Goal: Task Accomplishment & Management: Complete application form

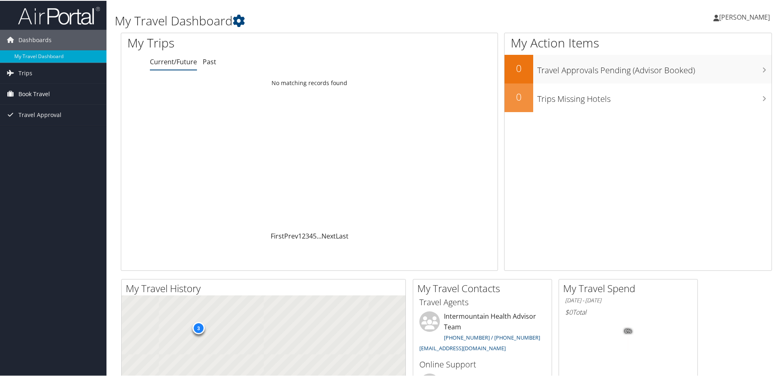
click at [35, 94] on span "Book Travel" at bounding box center [34, 93] width 32 height 20
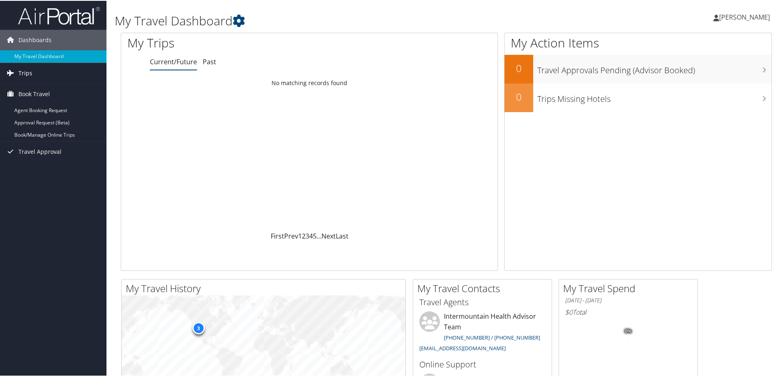
click at [22, 72] on span "Trips" at bounding box center [25, 72] width 14 height 20
click at [26, 131] on span "Book Travel" at bounding box center [34, 130] width 32 height 20
click at [713, 17] on icon at bounding box center [716, 17] width 6 height 7
click at [665, 11] on div "Leah Kirschbaum Leah Kirschbaum My Settings Travel Agency Contacts View Travel …" at bounding box center [655, 20] width 262 height 32
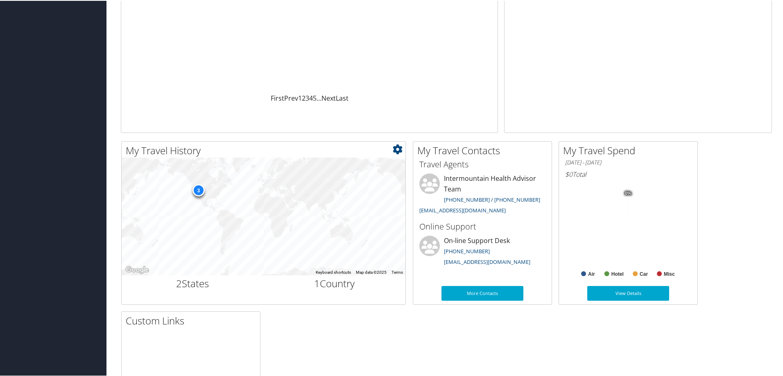
scroll to position [138, 0]
click at [393, 355] on div "My Travel History Small Medium Large To navigate the map with touch gestures do…" at bounding box center [446, 308] width 663 height 334
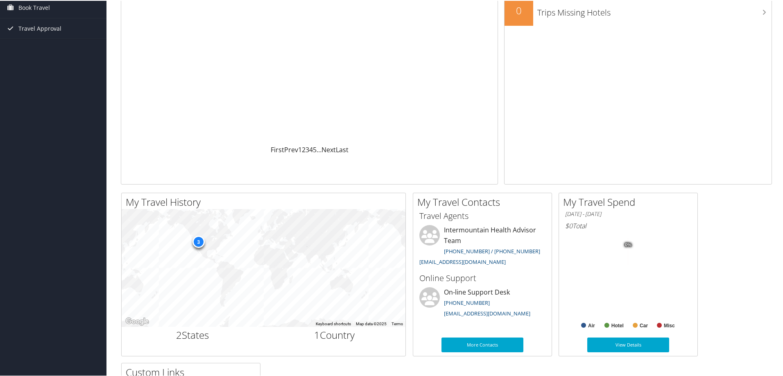
scroll to position [0, 0]
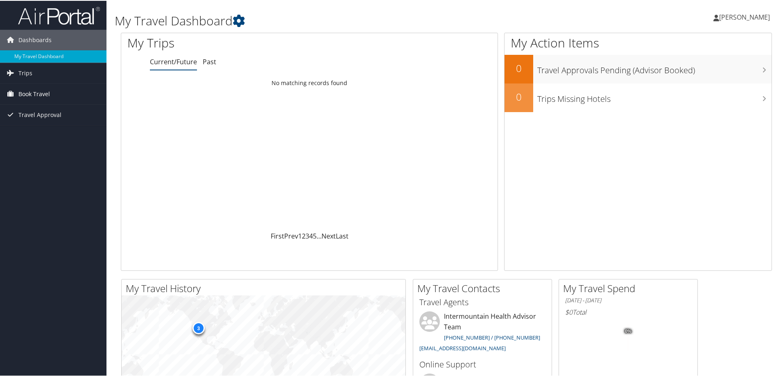
click at [37, 94] on span "Book Travel" at bounding box center [34, 93] width 32 height 20
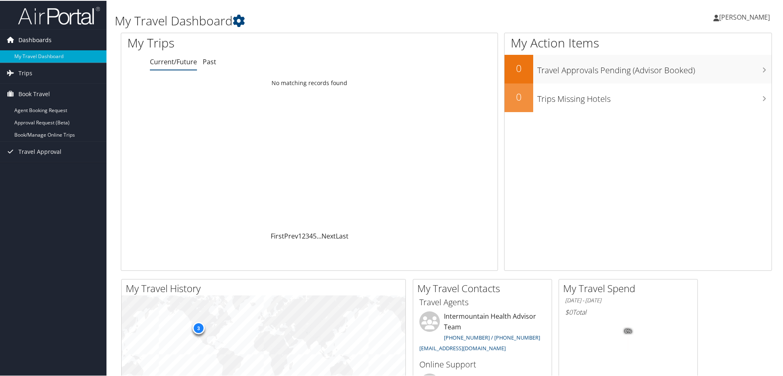
click at [46, 37] on span "Dashboards" at bounding box center [34, 39] width 33 height 20
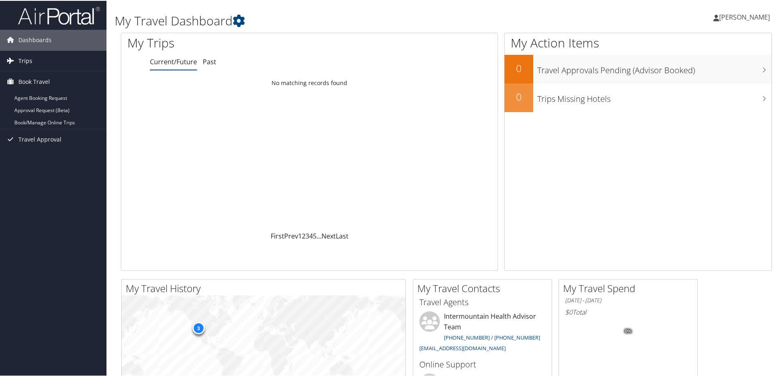
click at [18, 56] on link "Trips" at bounding box center [53, 60] width 106 height 20
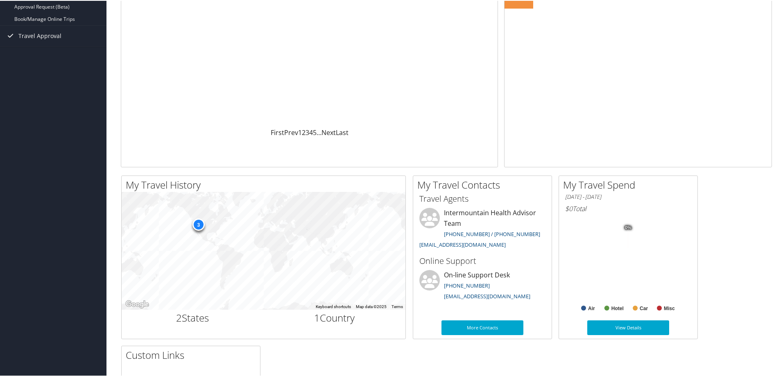
scroll to position [103, 0]
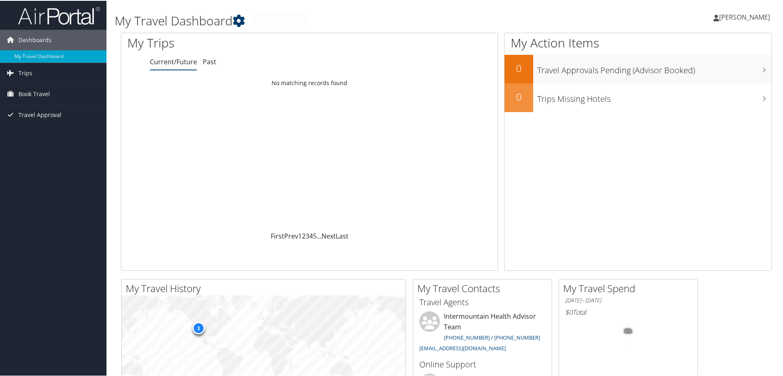
click at [241, 21] on icon at bounding box center [239, 20] width 12 height 12
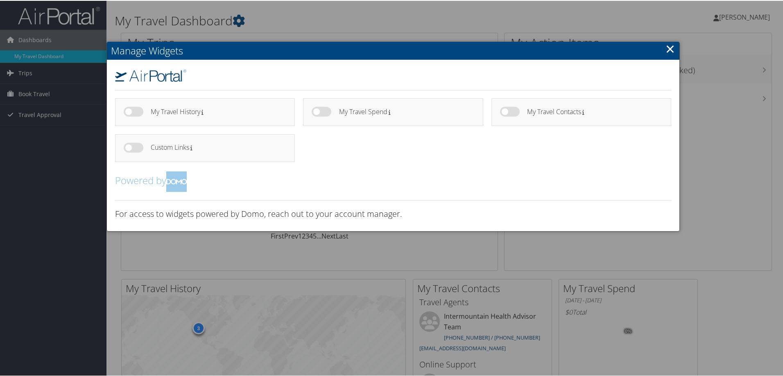
click at [667, 46] on link "×" at bounding box center [669, 48] width 9 height 16
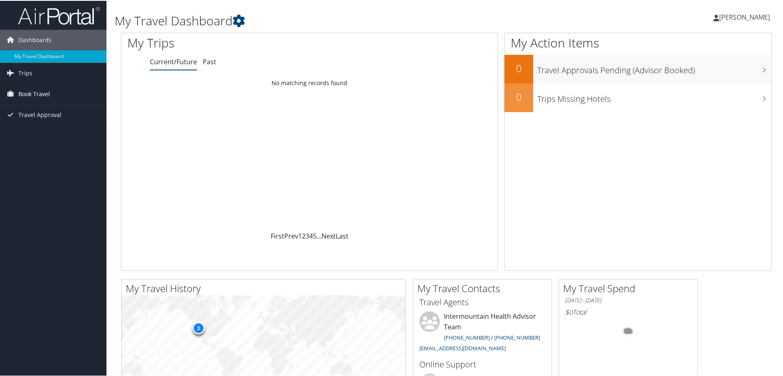
click at [33, 89] on span "Book Travel" at bounding box center [34, 93] width 32 height 20
click at [38, 106] on link "Agent Booking Request" at bounding box center [53, 110] width 106 height 12
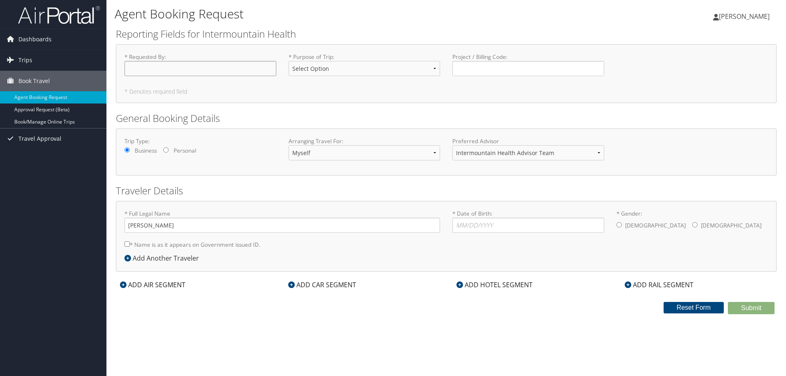
click at [145, 68] on input "* Requested By : Required" at bounding box center [200, 68] width 152 height 15
click at [49, 108] on link "Approval Request (Beta)" at bounding box center [53, 110] width 106 height 12
